Goal: Information Seeking & Learning: Learn about a topic

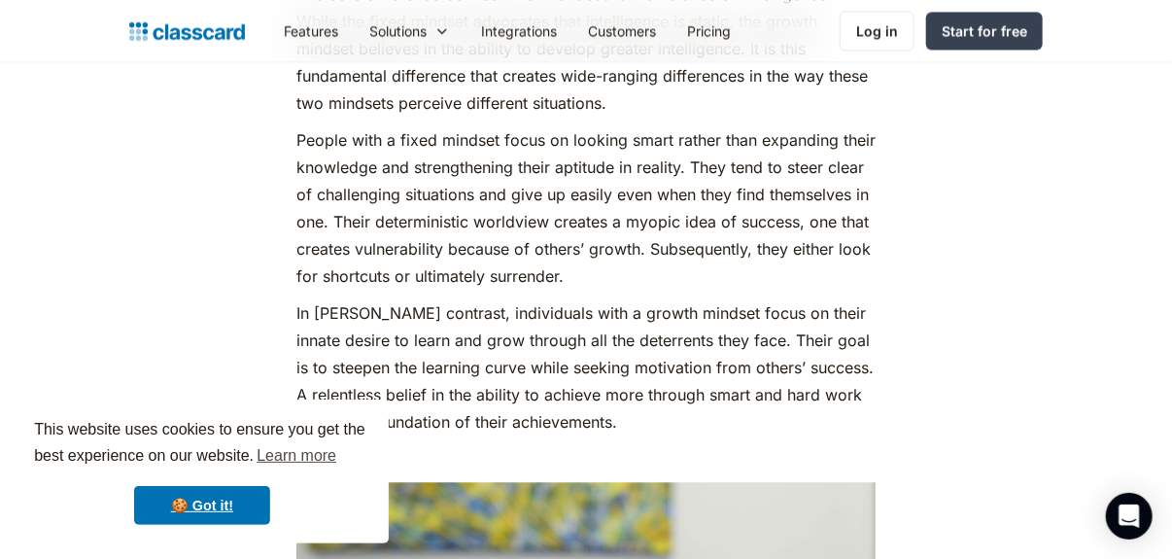
scroll to position [1166, 0]
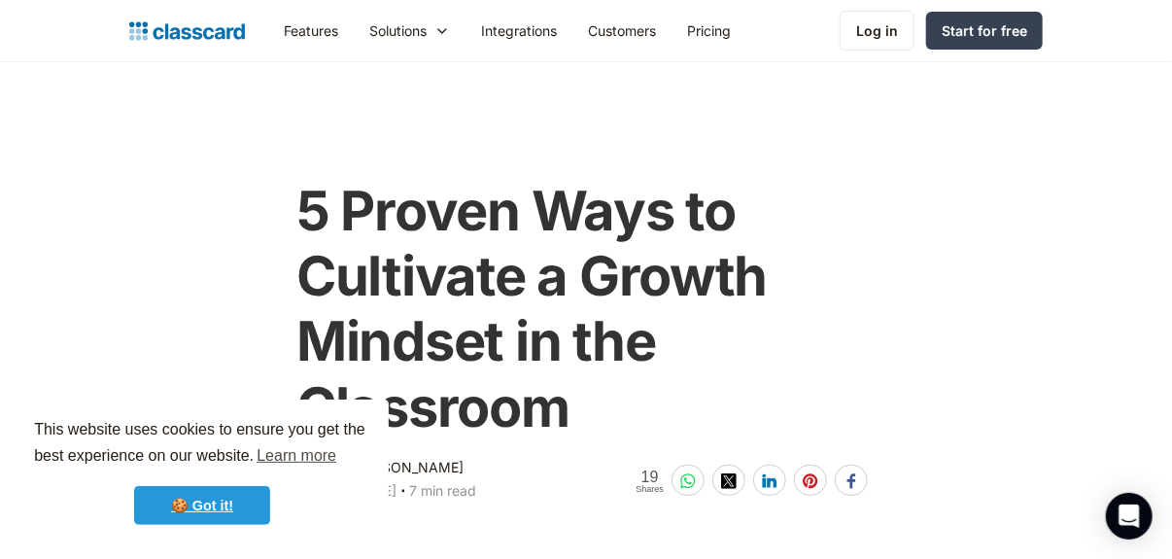
click at [233, 497] on link "🍪 Got it!" at bounding box center [202, 505] width 136 height 39
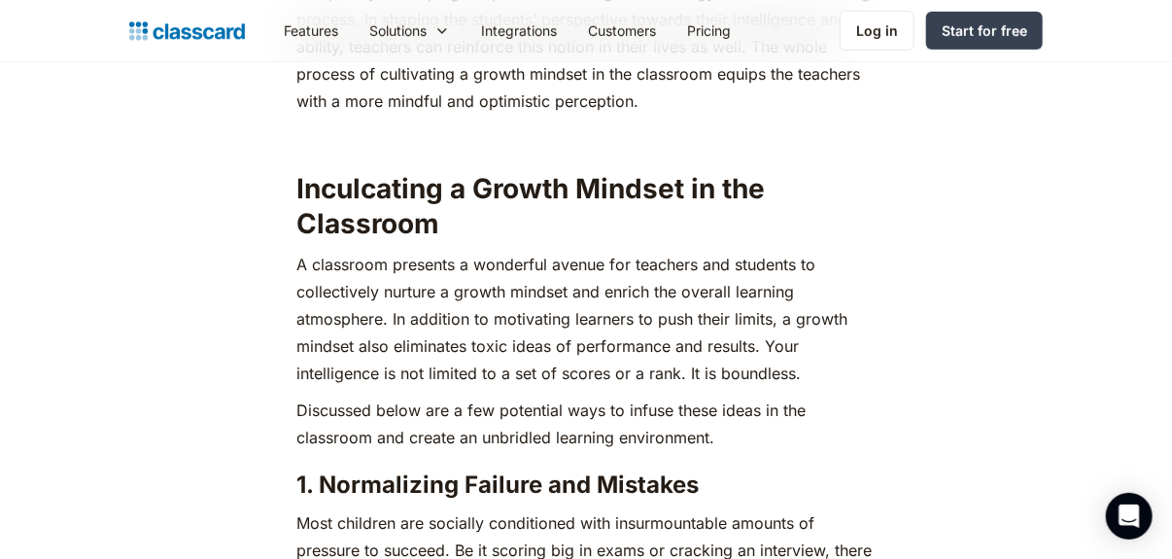
scroll to position [3401, 0]
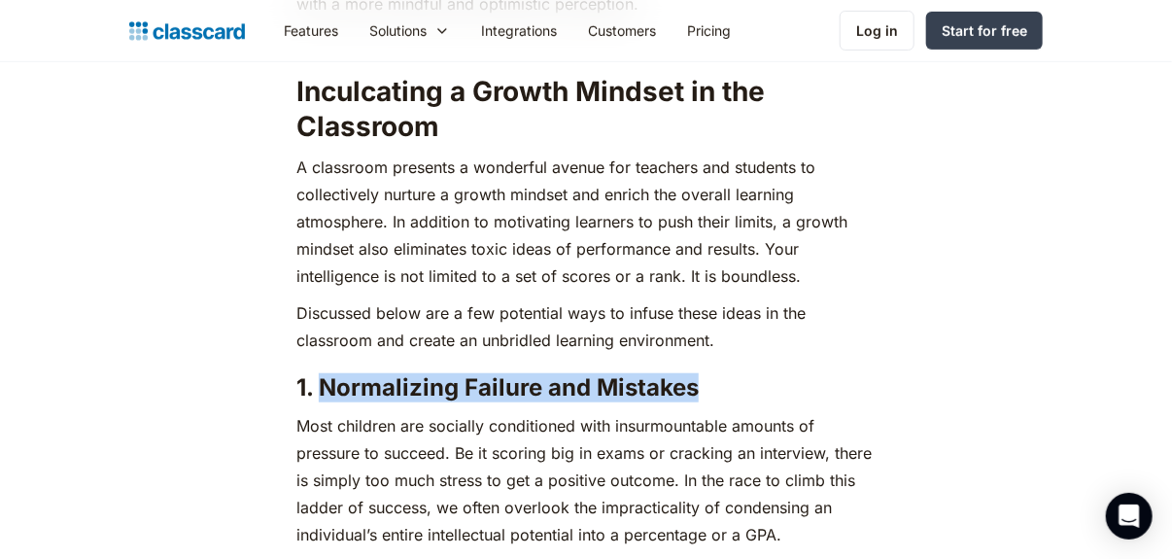
drag, startPoint x: 699, startPoint y: 366, endPoint x: 324, endPoint y: 348, distance: 375.5
click at [324, 373] on h3 "1. Normalizing Failure and Mistakes" at bounding box center [585, 387] width 579 height 29
copy strong "Normalizing Failure and Mistakes"
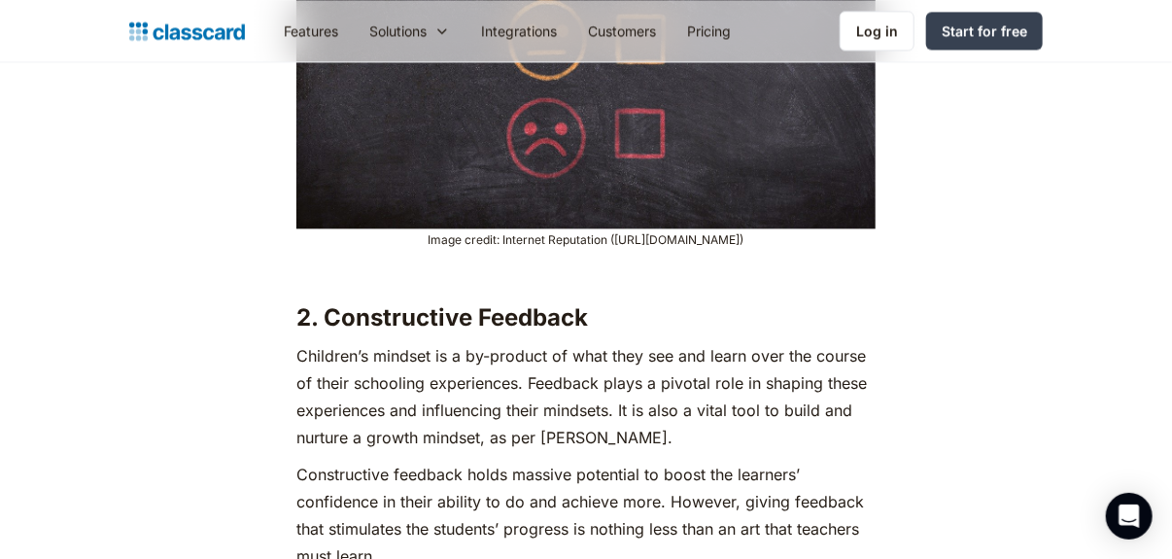
scroll to position [4664, 0]
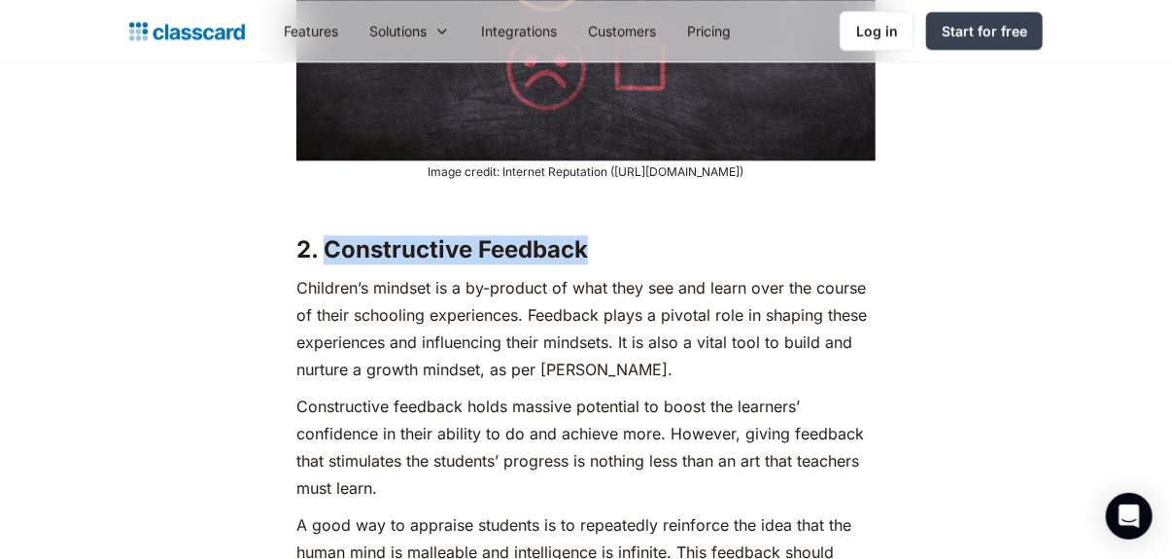
drag, startPoint x: 327, startPoint y: 228, endPoint x: 597, endPoint y: 226, distance: 269.2
click at [597, 235] on h3 "2. Constructive Feedback" at bounding box center [585, 249] width 579 height 29
copy strong "Constructive Feedback"
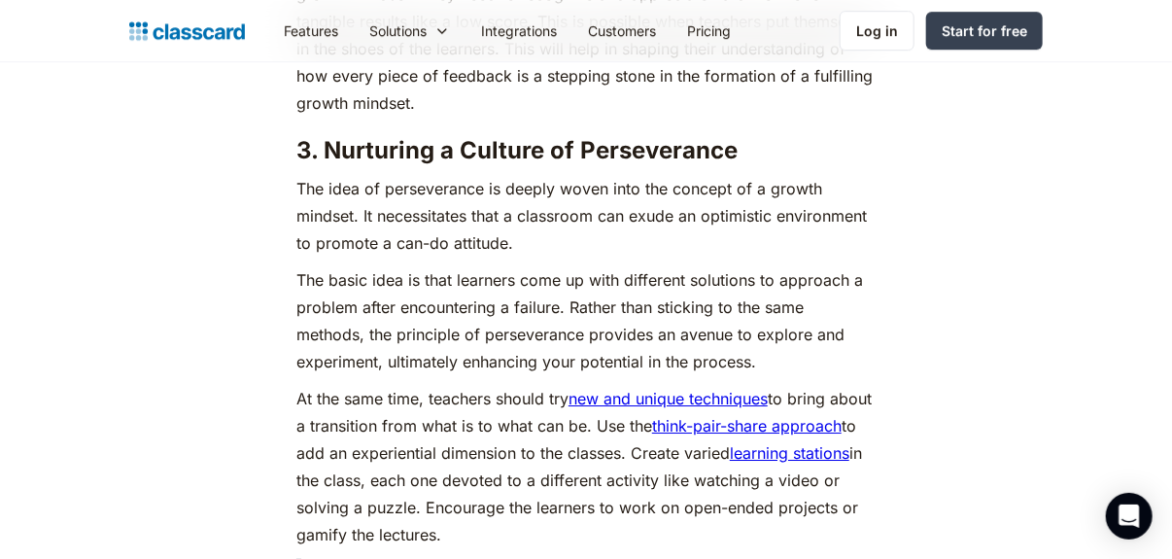
scroll to position [5247, 0]
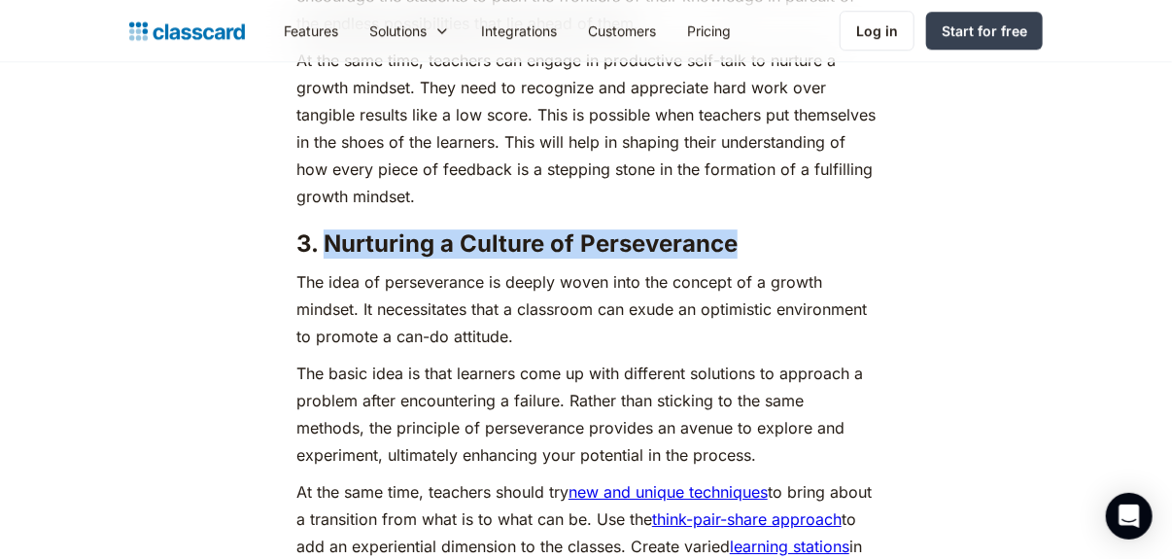
drag, startPoint x: 324, startPoint y: 222, endPoint x: 734, endPoint y: 216, distance: 410.1
click at [734, 229] on strong "3. Nurturing a Culture of Perseverance" at bounding box center [516, 243] width 441 height 28
copy strong "Nurturing a Culture of Perseverance"
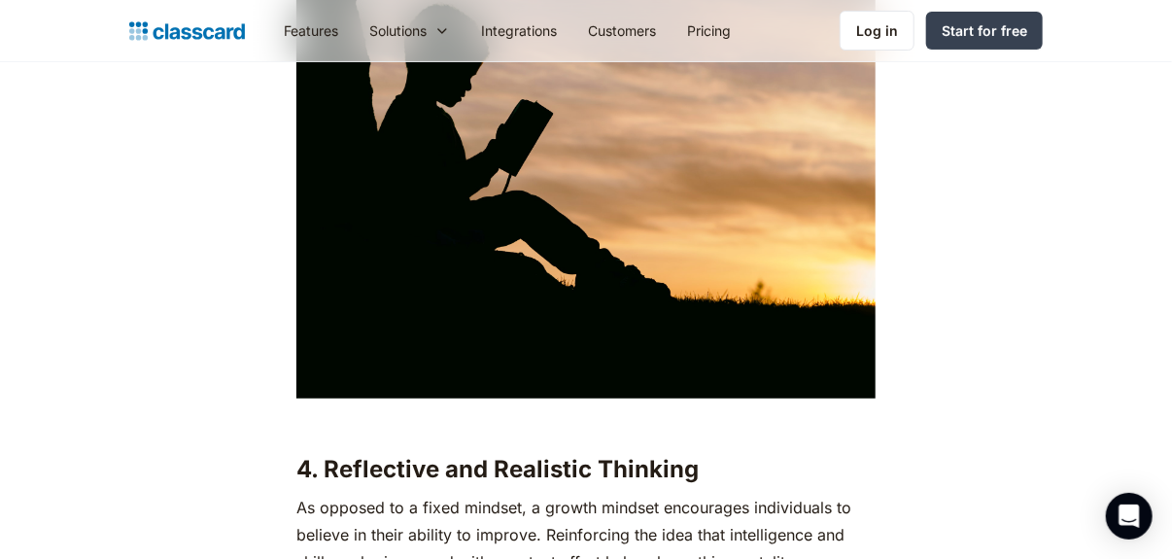
scroll to position [6219, 0]
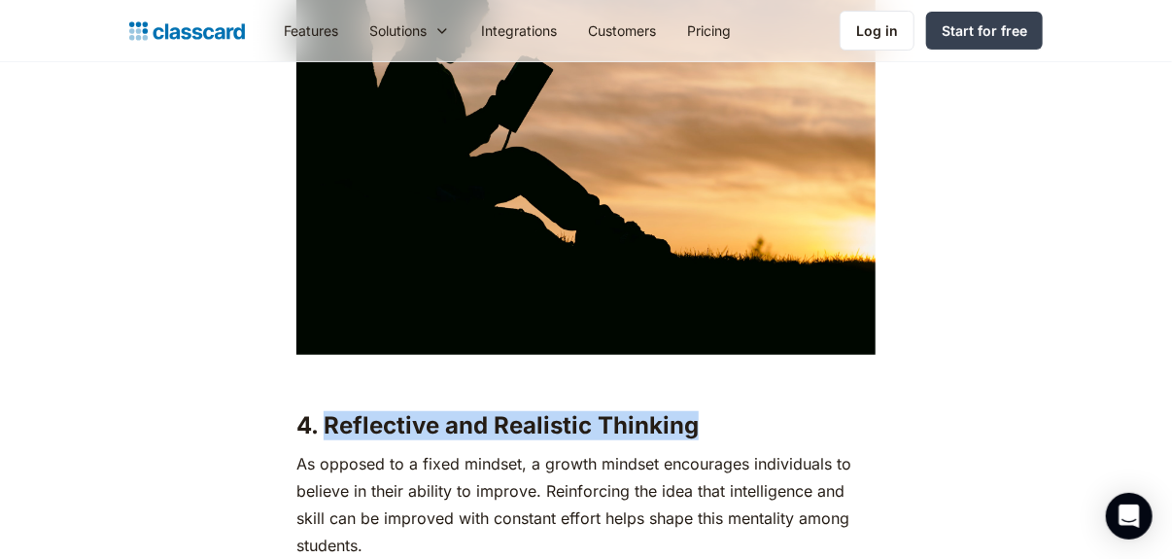
drag, startPoint x: 326, startPoint y: 395, endPoint x: 727, endPoint y: 408, distance: 401.5
click at [727, 411] on h3 "4. Reflective and Realistic Thinking" at bounding box center [585, 425] width 579 height 29
copy strong "Reflective and Realistic Thinking"
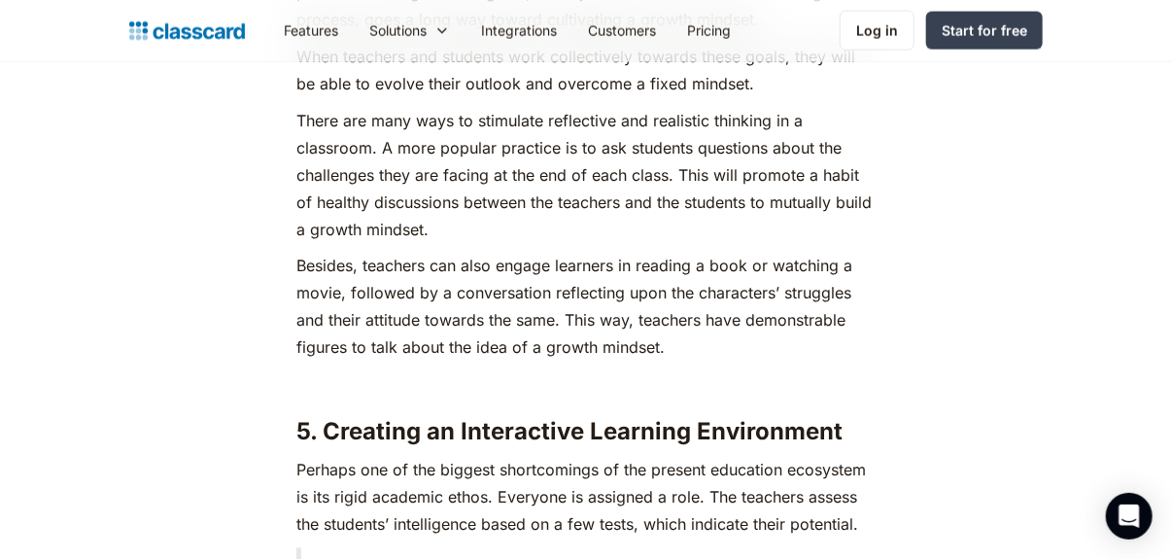
scroll to position [7092, 0]
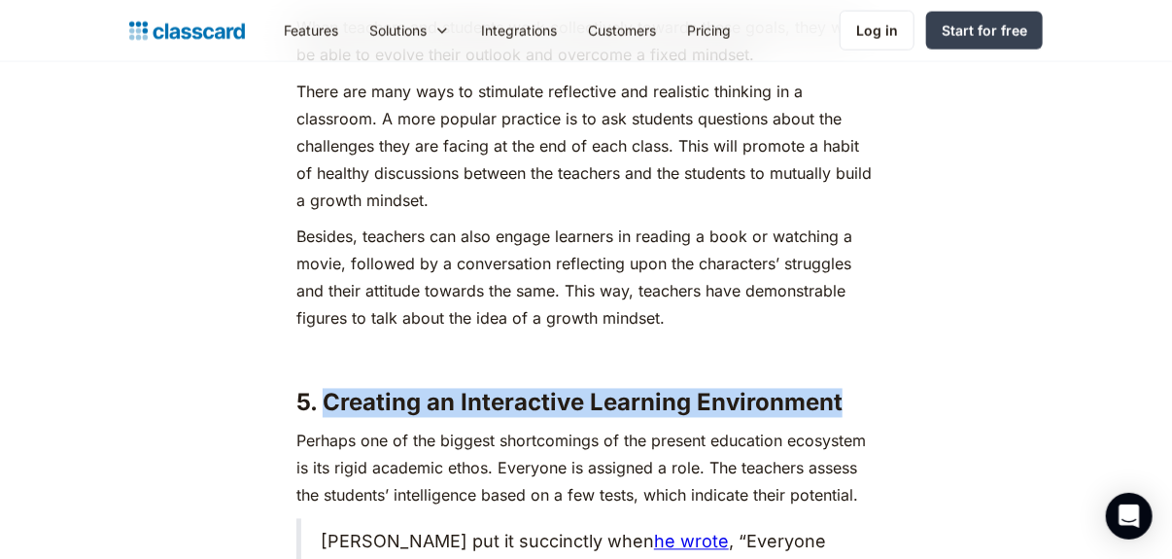
drag, startPoint x: 322, startPoint y: 379, endPoint x: 863, endPoint y: 380, distance: 541.2
click at [863, 389] on h3 "5. Creating an Interactive Learning Environment" at bounding box center [585, 403] width 579 height 29
copy strong "Creating an Interactive Learning Environment"
